Goal: Task Accomplishment & Management: Complete application form

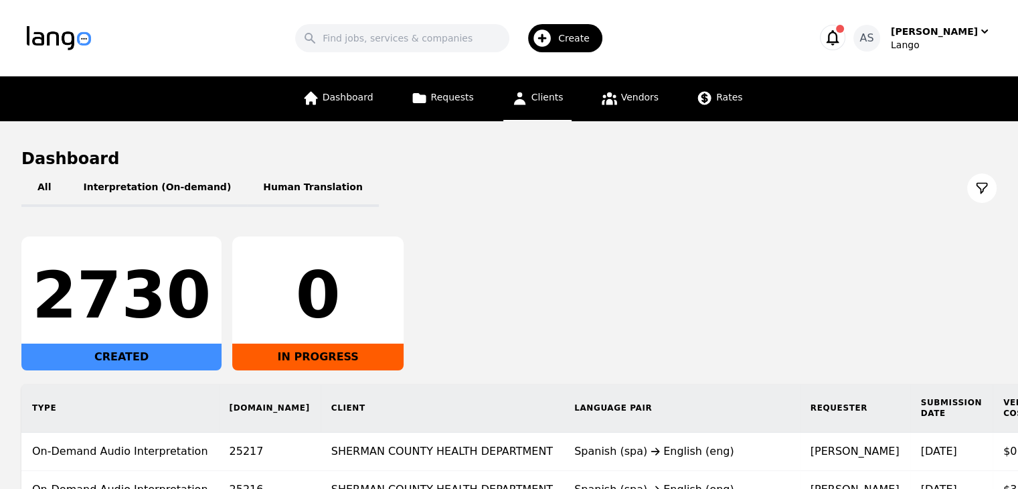
click at [546, 102] on span "Clients" at bounding box center [548, 97] width 32 height 11
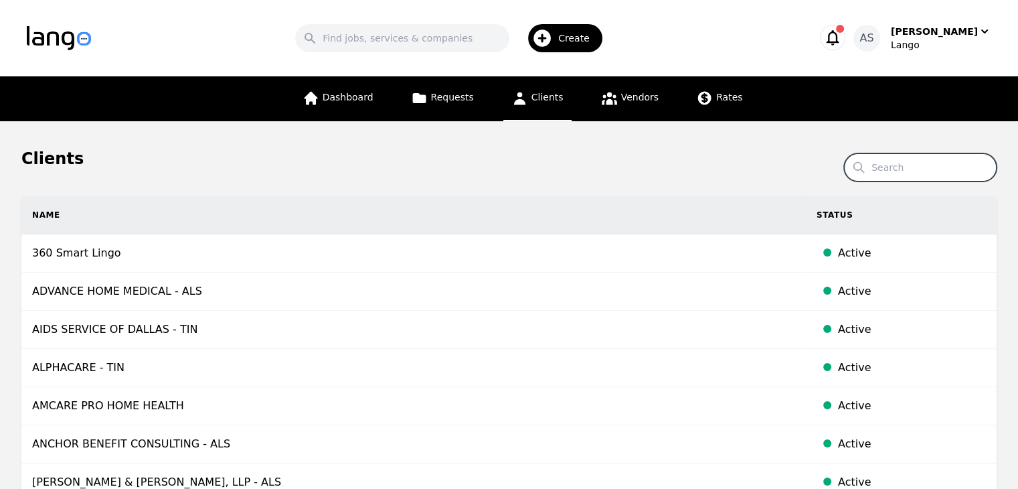
click at [920, 175] on input "Search" at bounding box center [920, 167] width 153 height 28
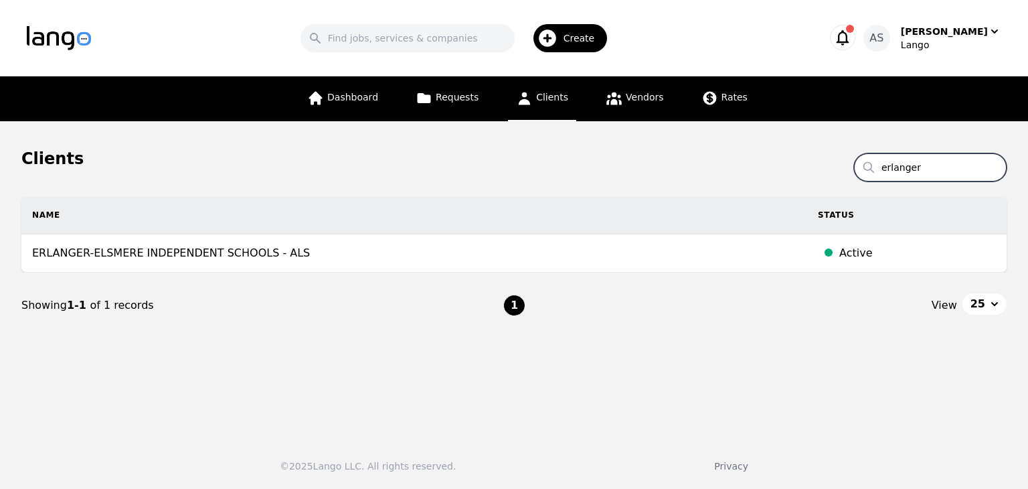
type input "erlanger"
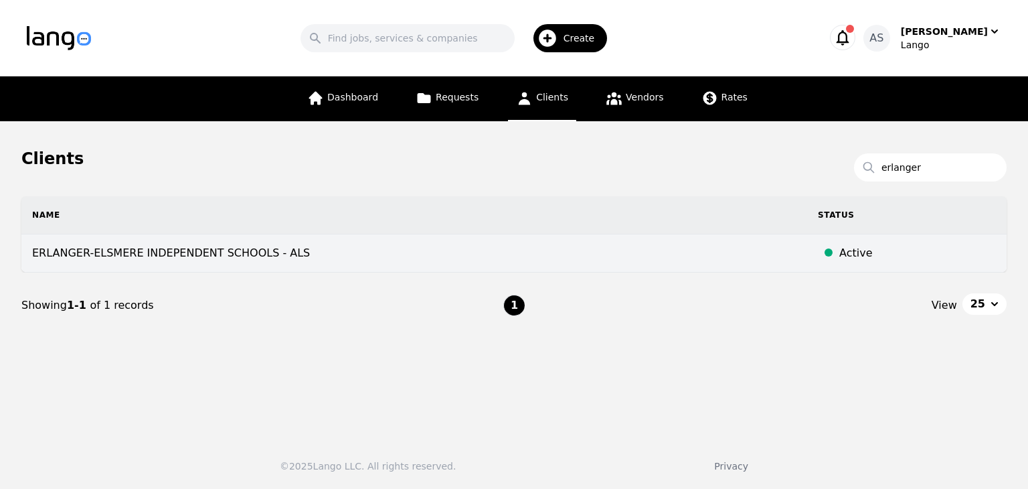
click at [331, 248] on td "ERLANGER-ELSMERE INDEPENDENT SCHOOLS - ALS" at bounding box center [414, 253] width 786 height 38
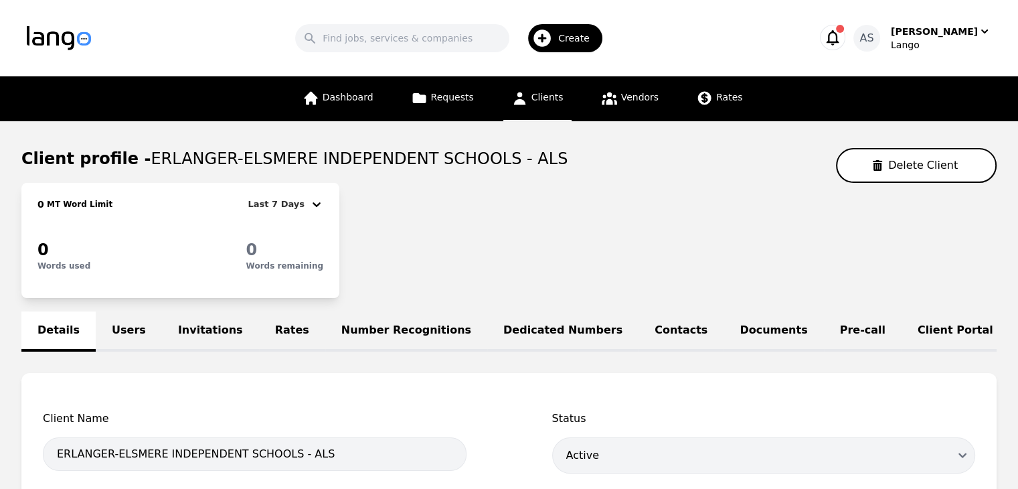
click at [134, 333] on link "Users" at bounding box center [129, 331] width 66 height 40
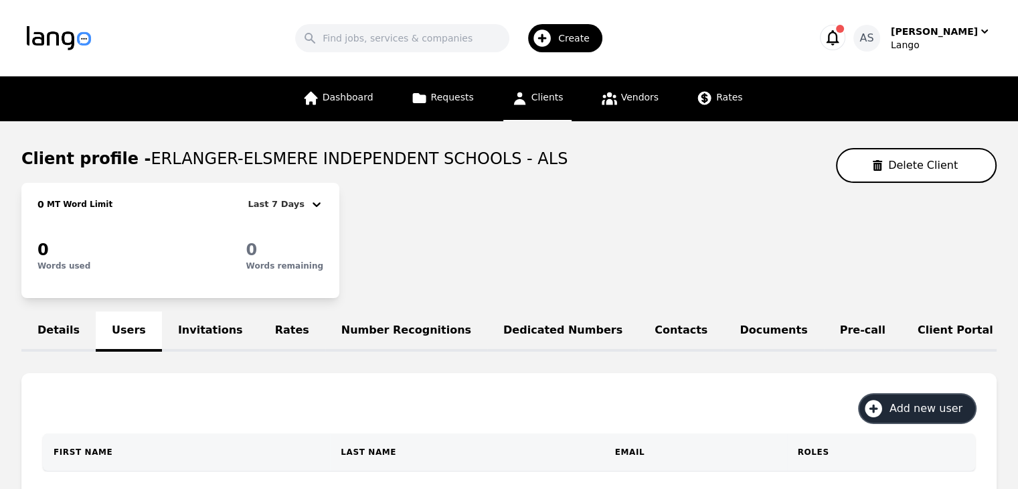
click at [964, 413] on span "Add new user" at bounding box center [931, 408] width 82 height 16
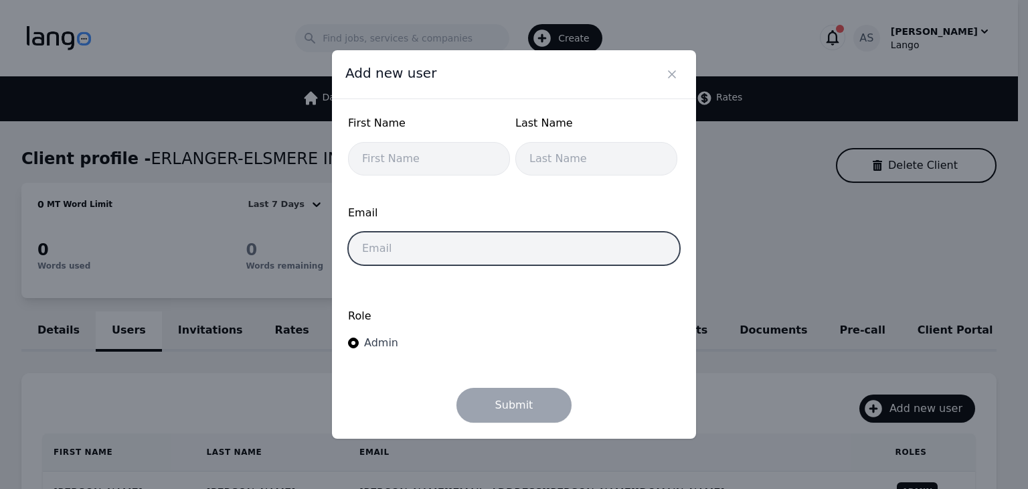
click at [556, 242] on input "email" at bounding box center [514, 248] width 332 height 33
paste input "[PERSON_NAME][EMAIL_ADDRESS][PERSON_NAME][DOMAIN_NAME]"
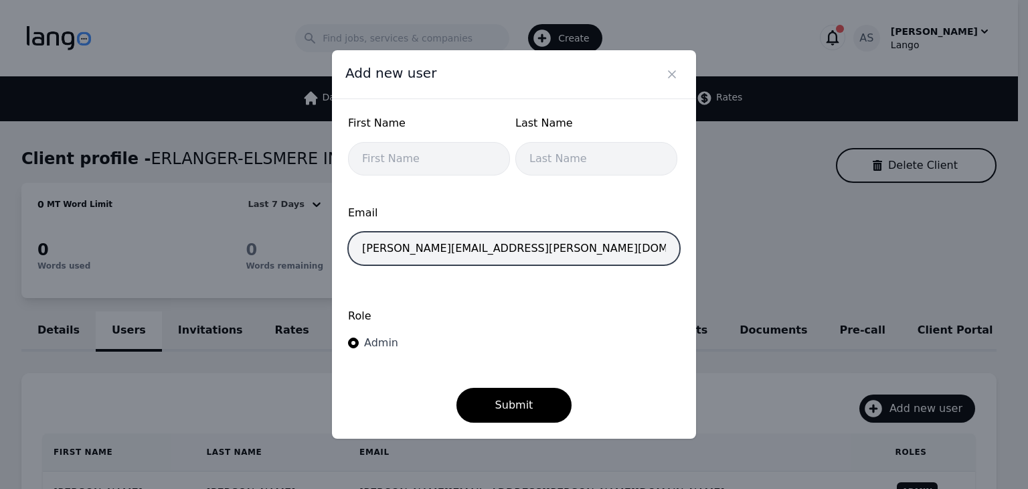
type input "[PERSON_NAME][EMAIL_ADDRESS][PERSON_NAME][DOMAIN_NAME]"
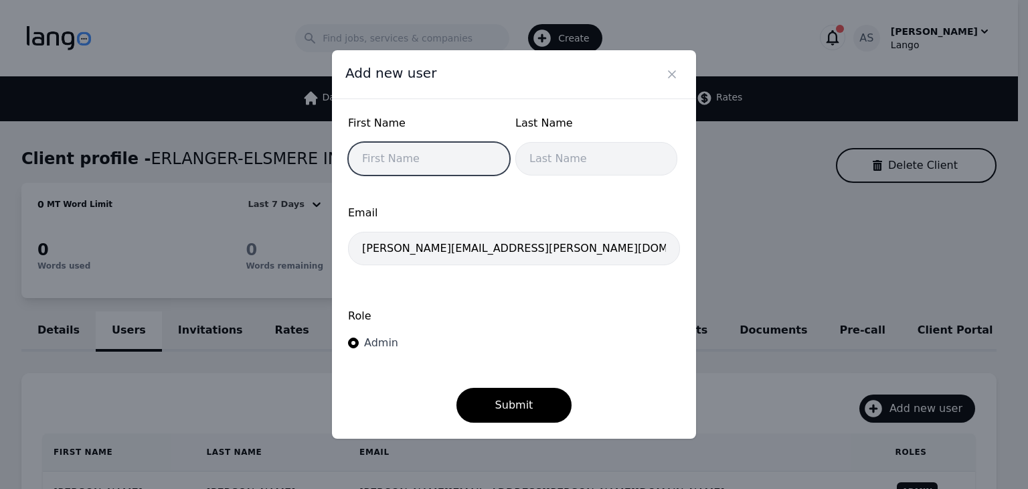
click at [437, 159] on input "text" at bounding box center [429, 158] width 162 height 33
type input "[PERSON_NAME]"
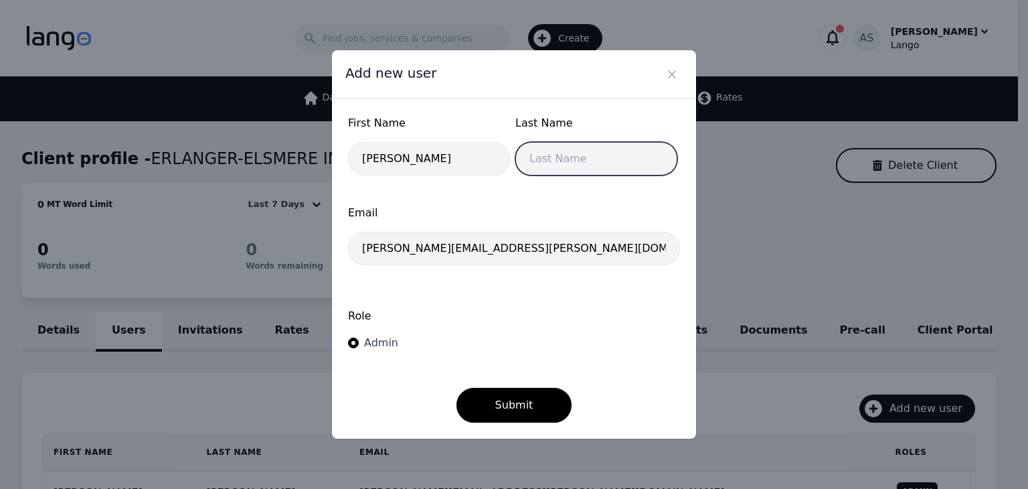
click at [566, 159] on input "text" at bounding box center [596, 158] width 162 height 33
type input "[PERSON_NAME]"
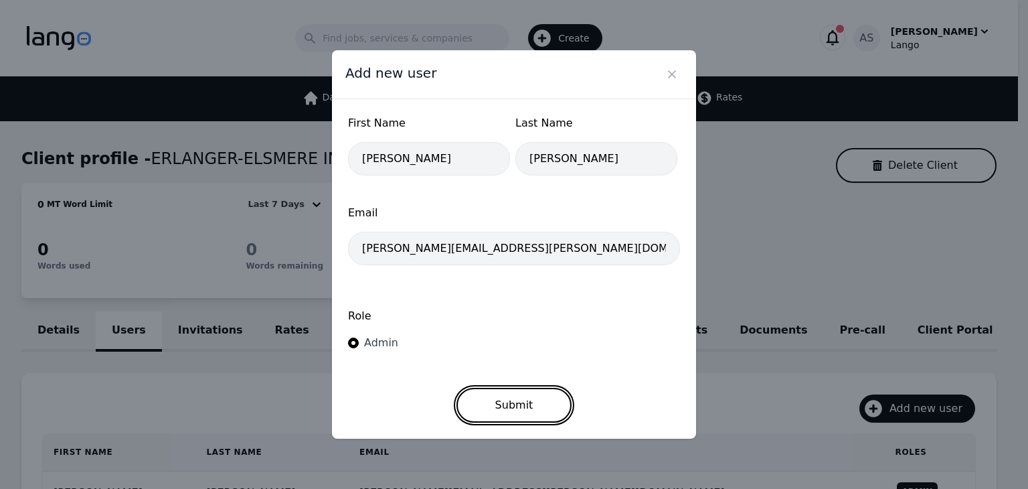
click at [512, 402] on button "Submit" at bounding box center [515, 405] width 116 height 35
